Goal: Check status: Check status

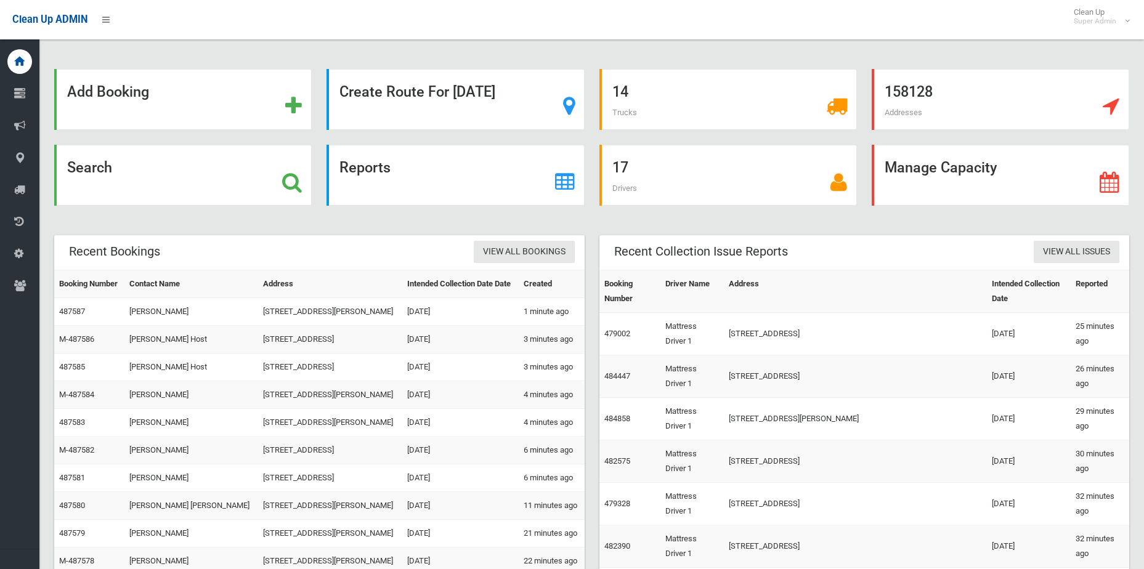
click at [285, 184] on icon at bounding box center [292, 182] width 20 height 21
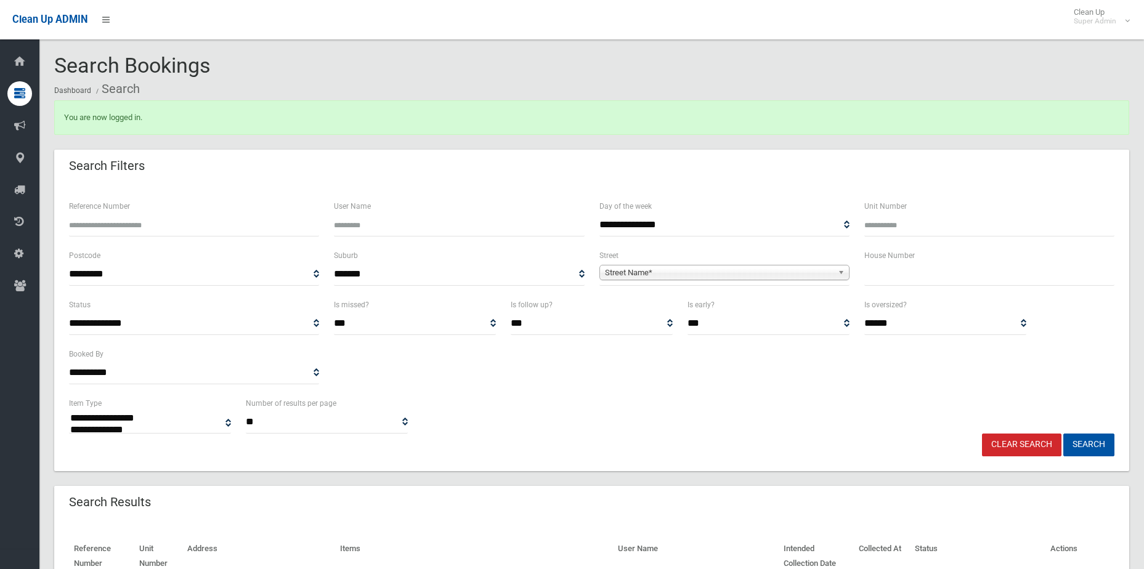
select select
click at [163, 225] on input "Reference Number" at bounding box center [194, 225] width 250 height 23
type input "******"
click at [1064, 434] on button "Search" at bounding box center [1089, 445] width 51 height 23
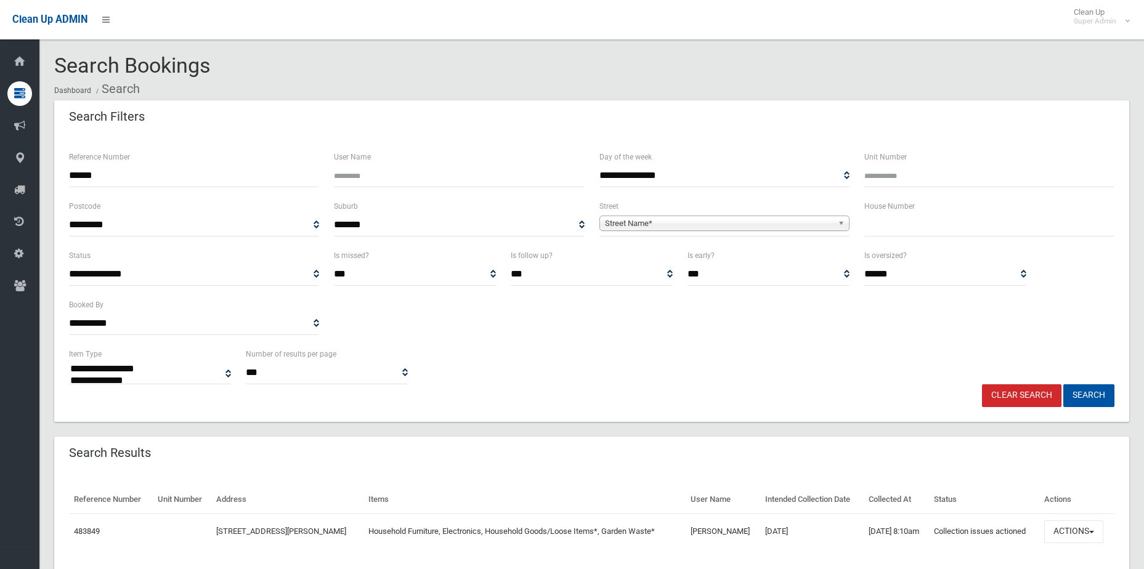
select select
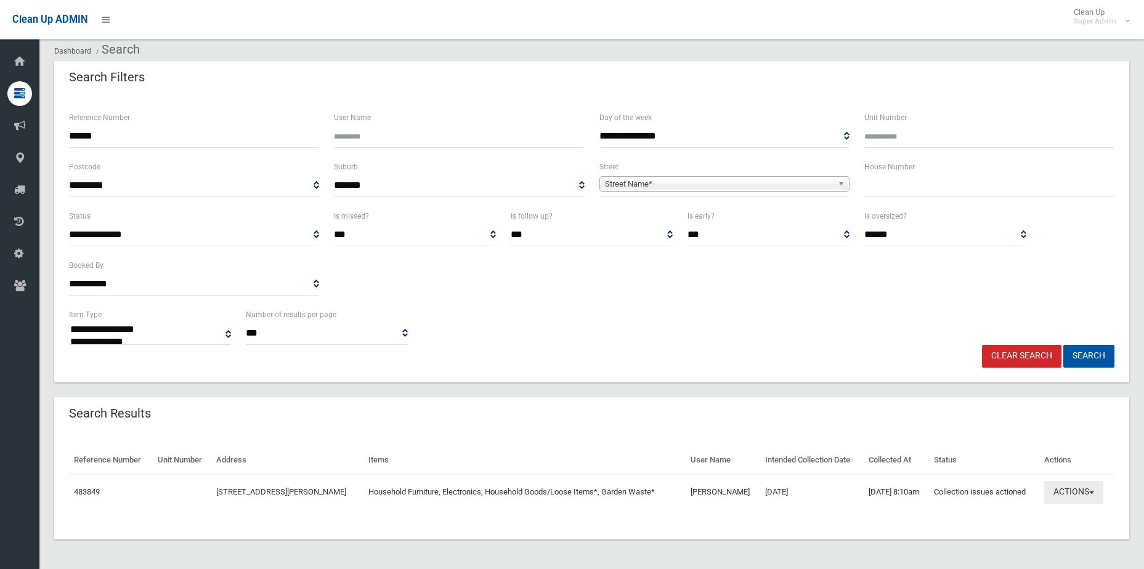
click at [1094, 489] on button "Actions" at bounding box center [1074, 492] width 59 height 23
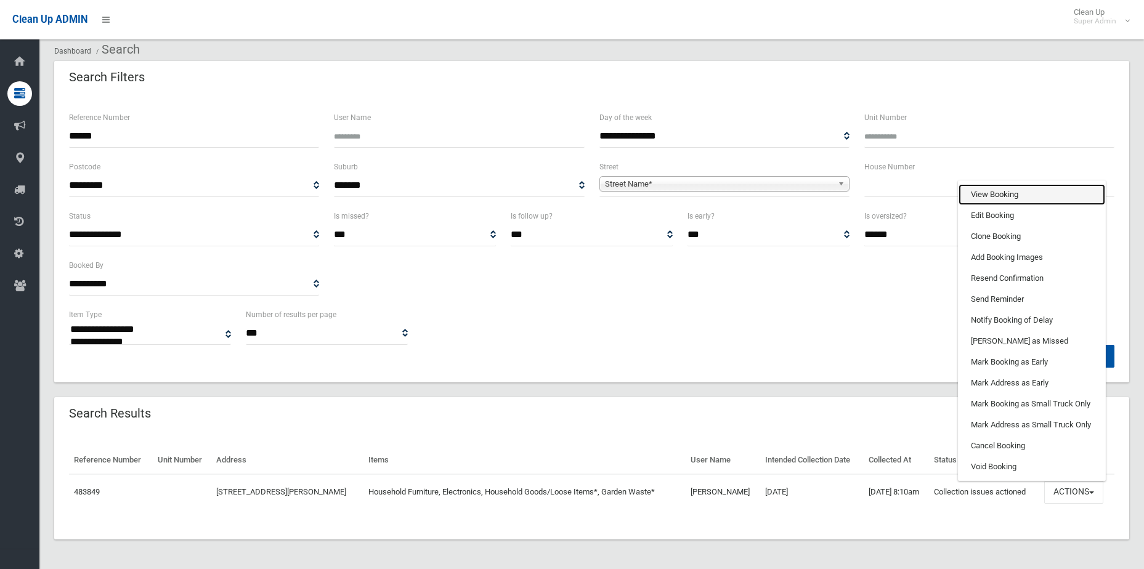
click at [1021, 196] on link "View Booking" at bounding box center [1032, 194] width 147 height 21
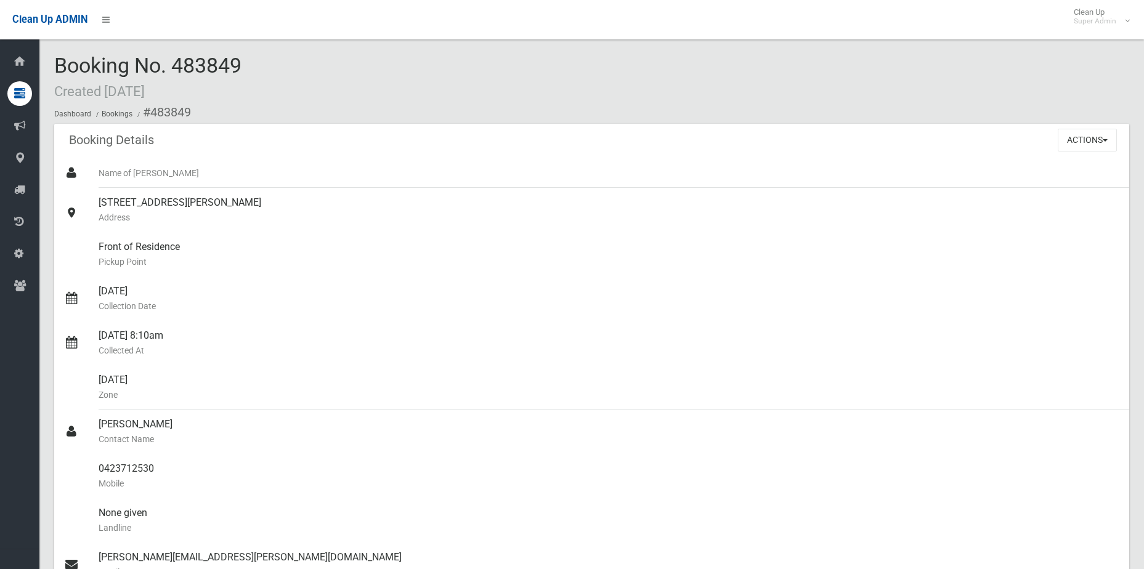
scroll to position [678, 0]
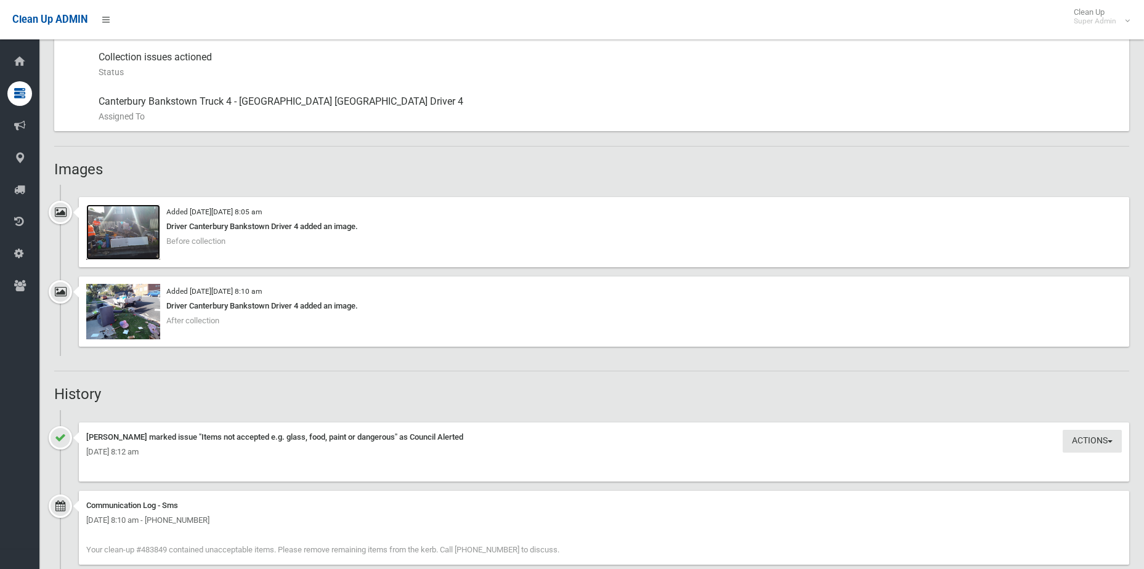
click at [126, 219] on img at bounding box center [123, 232] width 74 height 55
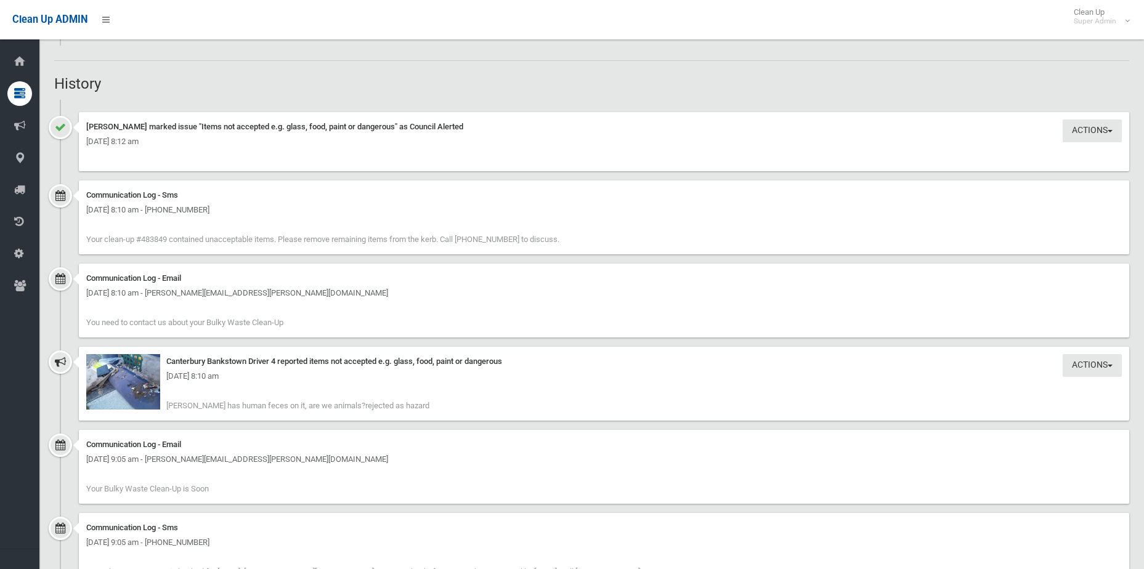
scroll to position [1048, 0]
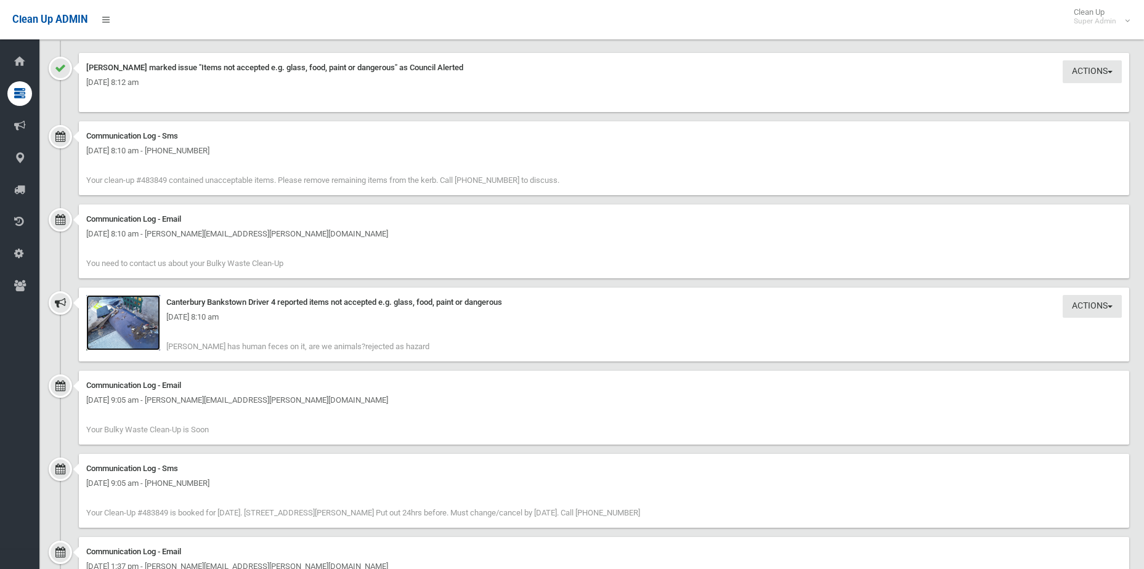
click at [143, 340] on img at bounding box center [123, 322] width 74 height 55
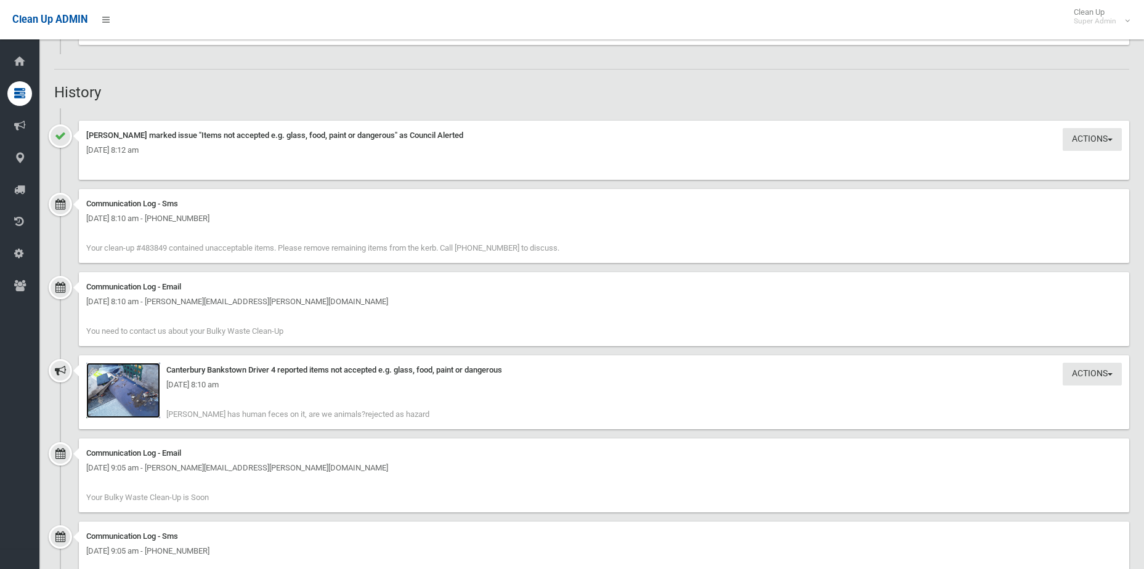
scroll to position [924, 0]
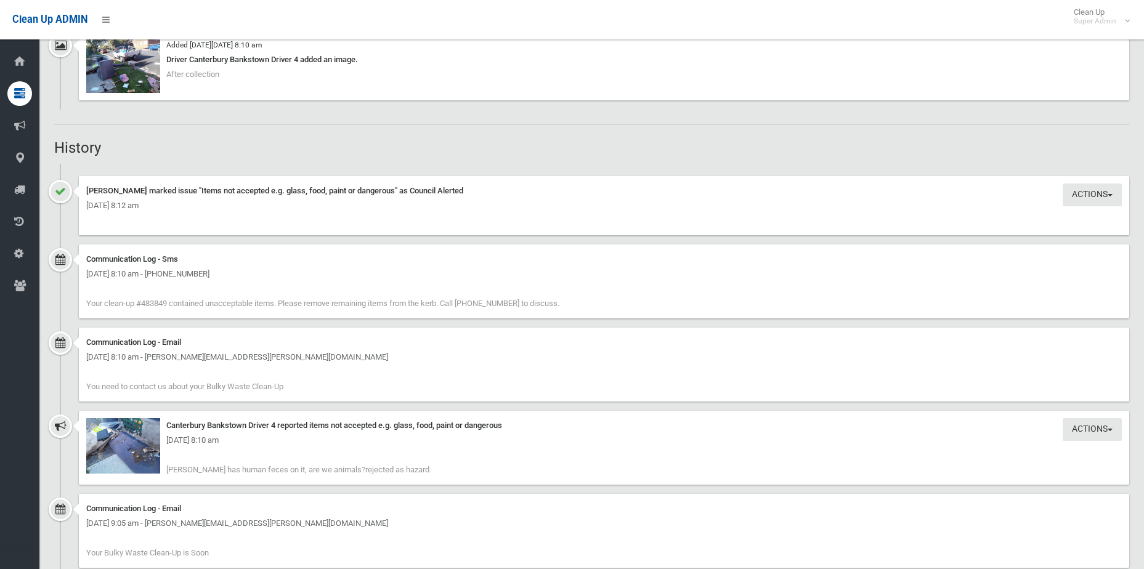
click at [126, 446] on div "Wednesday 24th September 2025 - 8:10 am" at bounding box center [604, 440] width 1036 height 15
click at [126, 475] on div "Actions Take Action Canterbury Bankstown Driver 4 reported items not accepted e…" at bounding box center [604, 448] width 1051 height 74
click at [128, 467] on img at bounding box center [123, 445] width 74 height 55
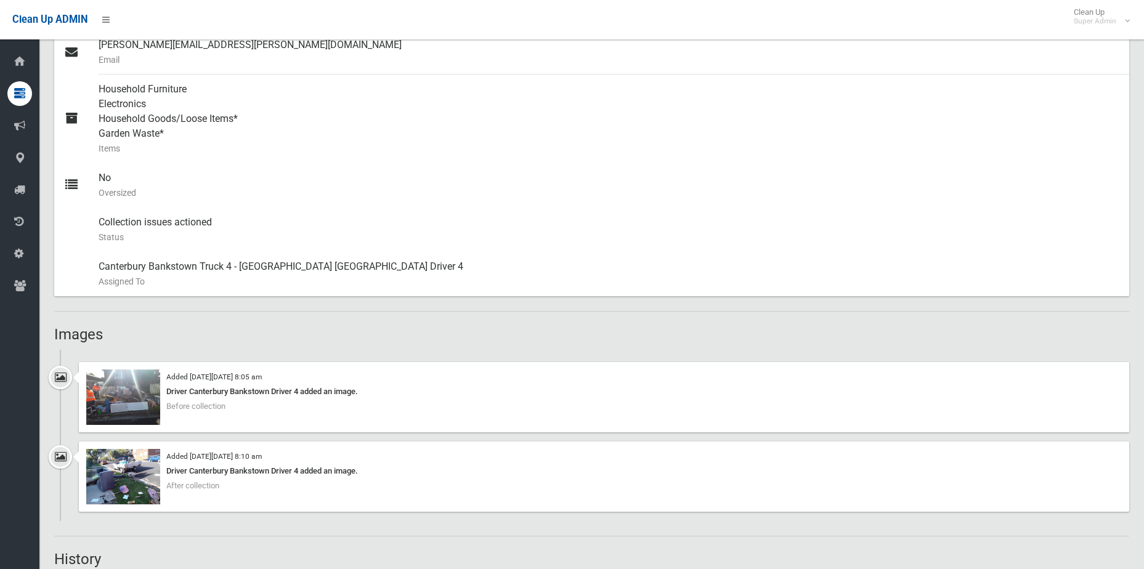
scroll to position [493, 0]
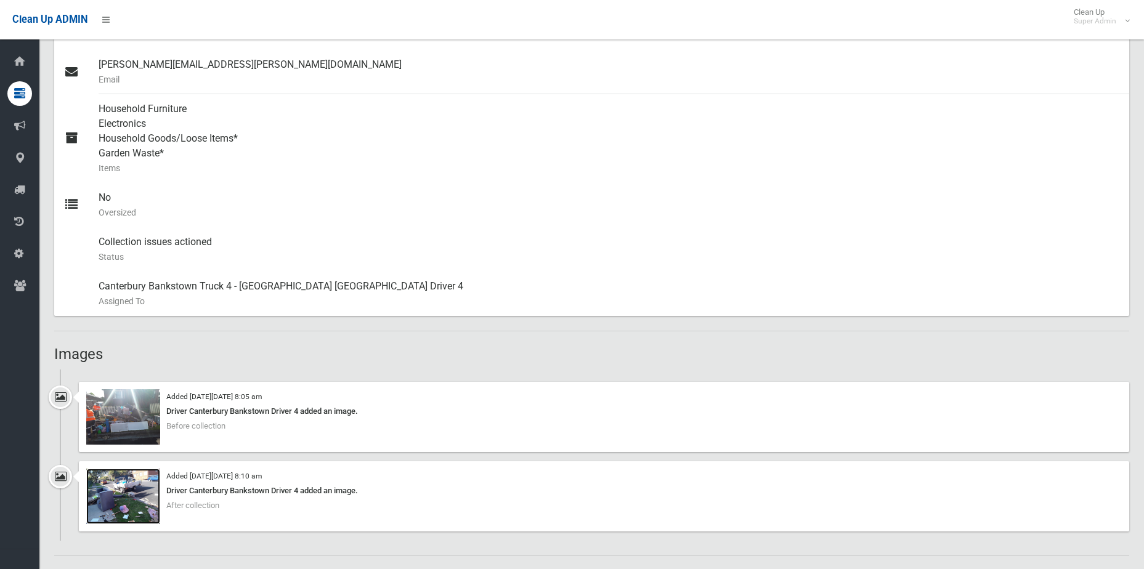
click at [141, 496] on img at bounding box center [123, 496] width 74 height 55
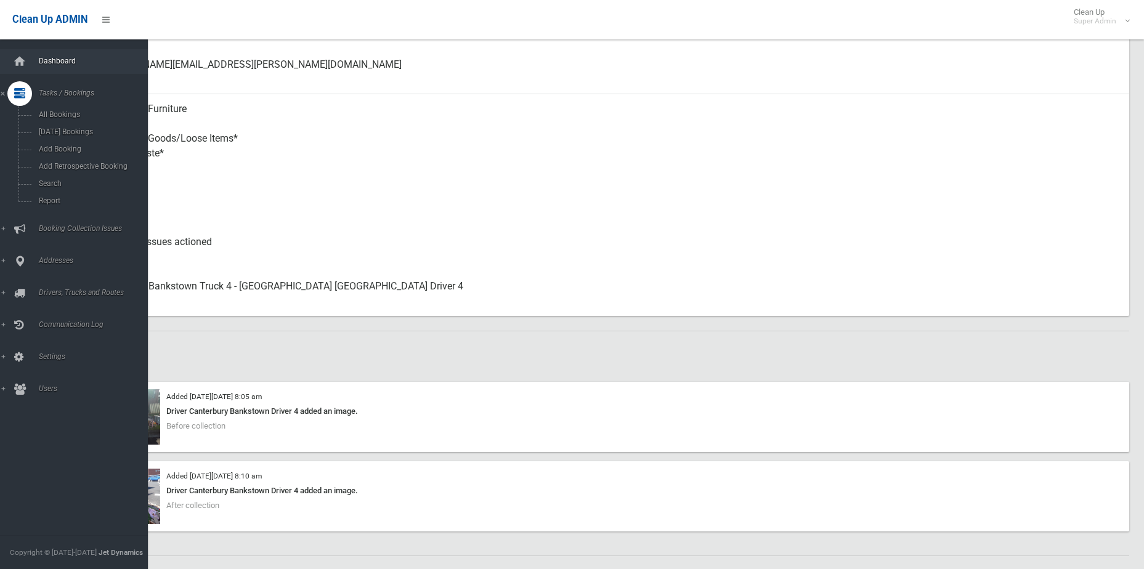
click at [34, 57] on link "Dashboard" at bounding box center [78, 61] width 157 height 25
